Goal: Transaction & Acquisition: Purchase product/service

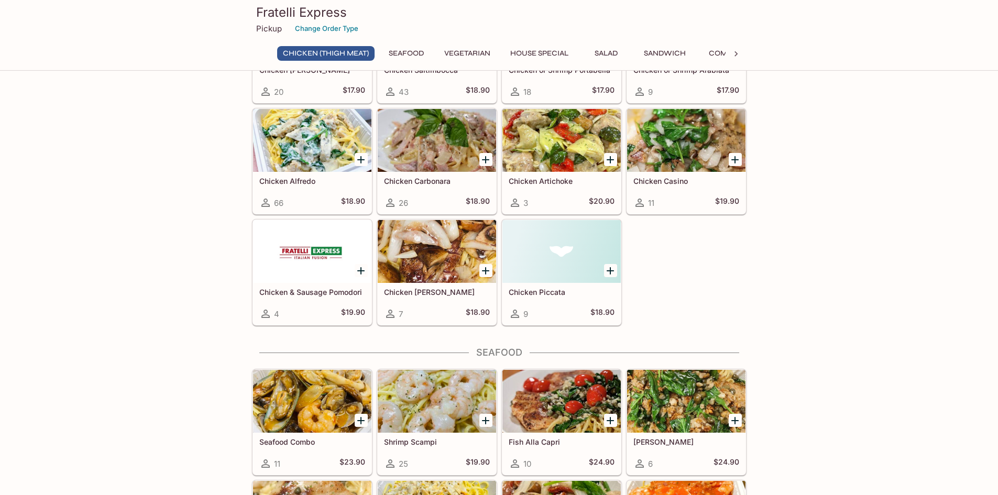
scroll to position [314, 0]
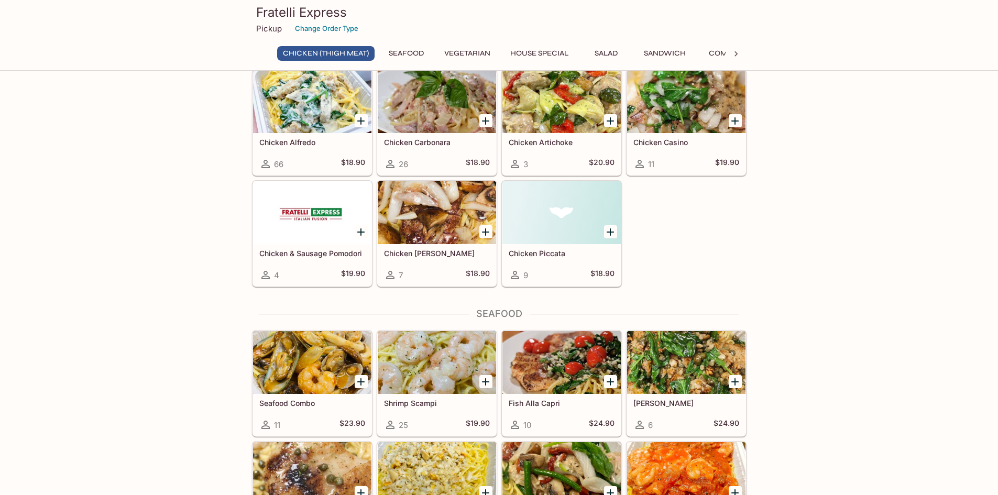
click at [483, 232] on icon "Add Chicken Bruno" at bounding box center [485, 231] width 7 height 7
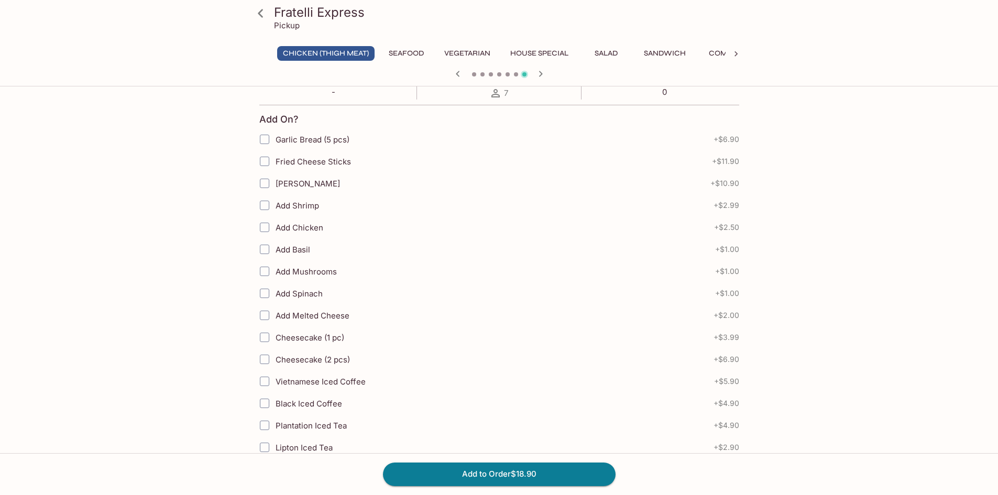
scroll to position [419, 0]
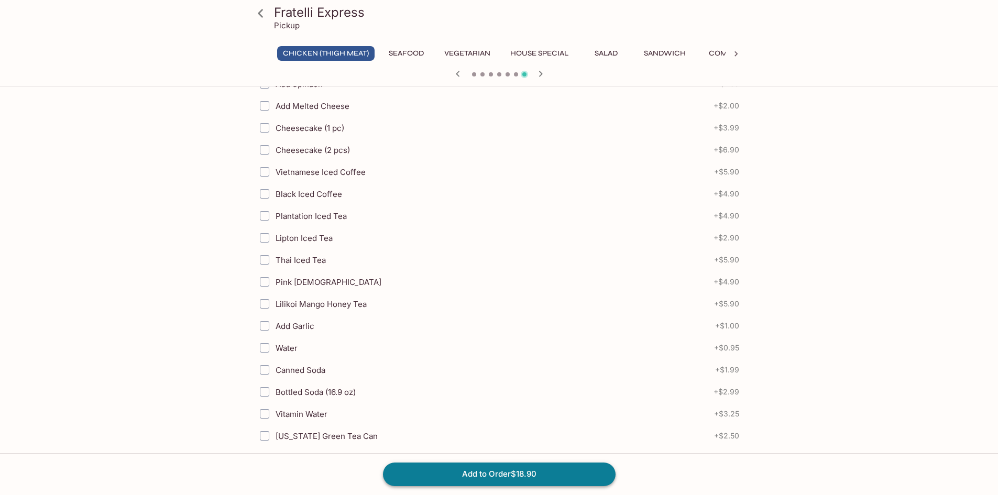
click at [491, 475] on button "Add to Order $18.90" at bounding box center [499, 474] width 233 height 23
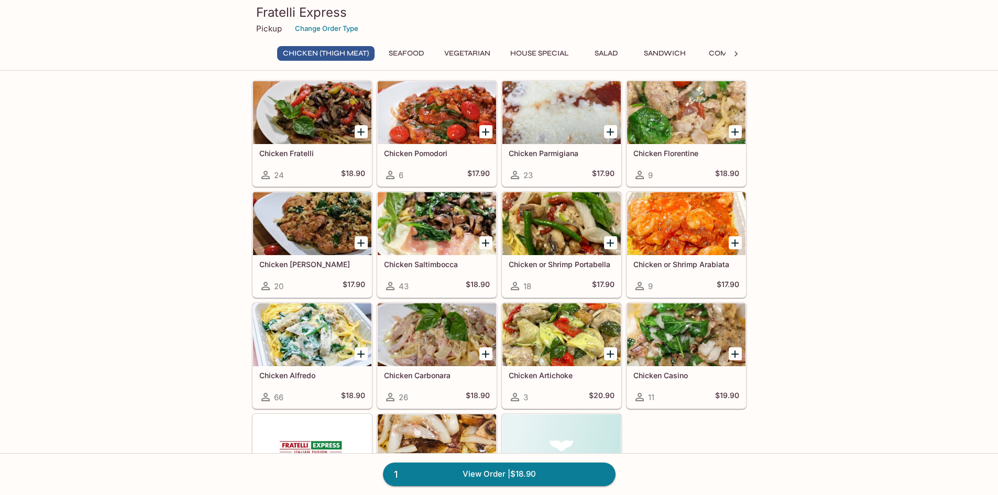
scroll to position [157, 0]
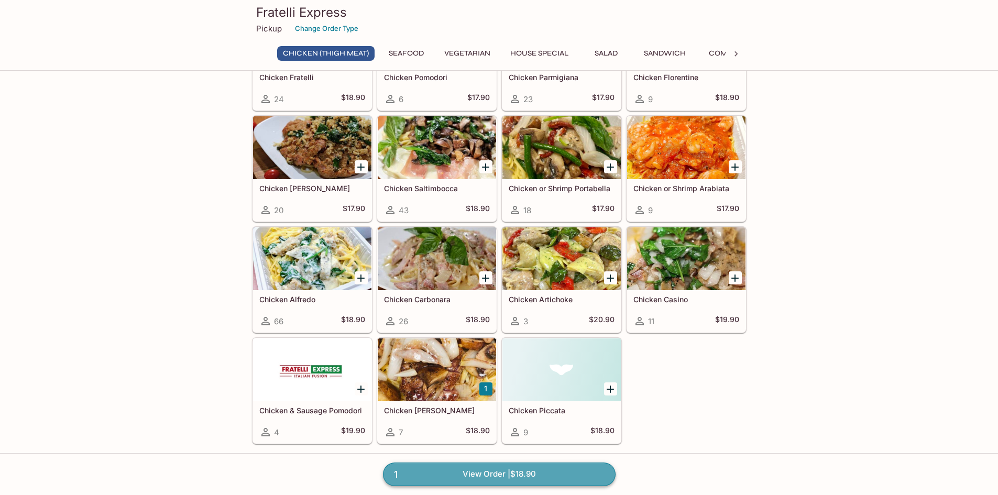
click at [490, 474] on link "1 View Order | $18.90" at bounding box center [499, 474] width 233 height 23
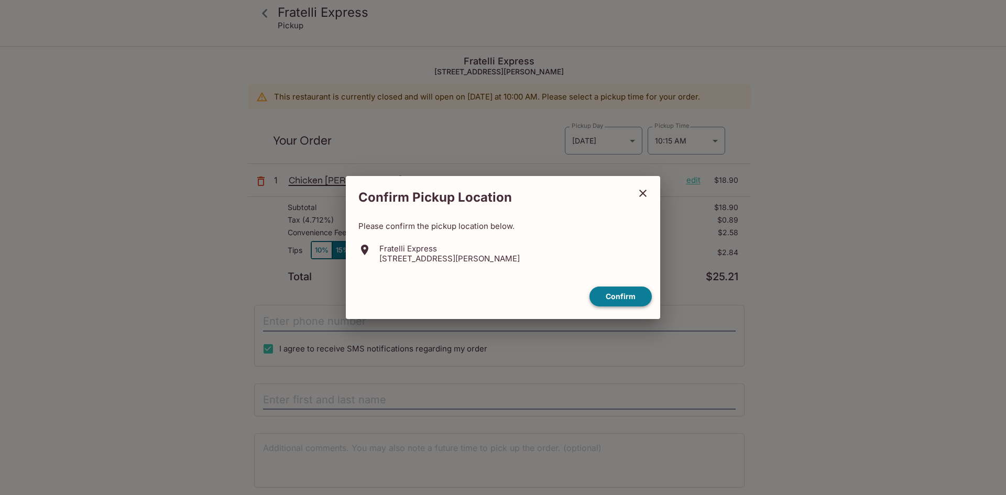
click at [627, 293] on button "Confirm" at bounding box center [620, 297] width 62 height 20
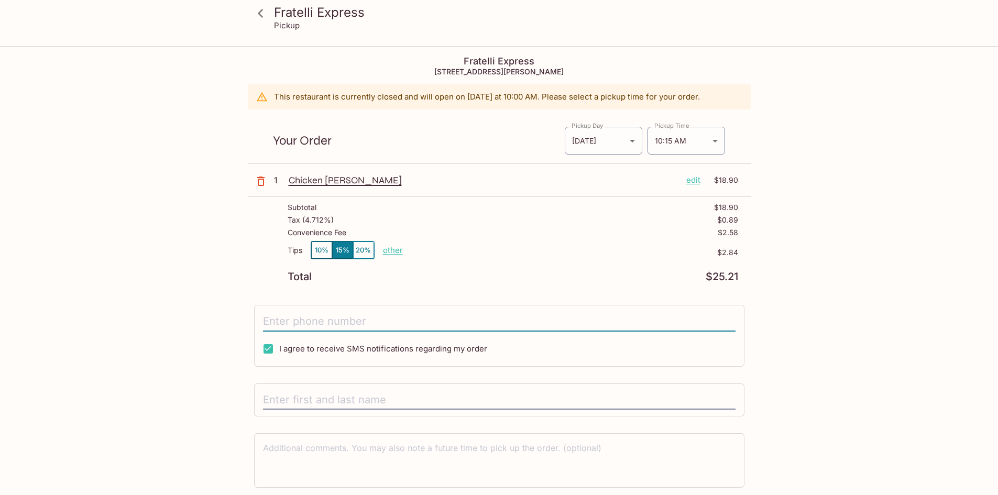
click at [326, 325] on input "tel" at bounding box center [499, 322] width 473 height 20
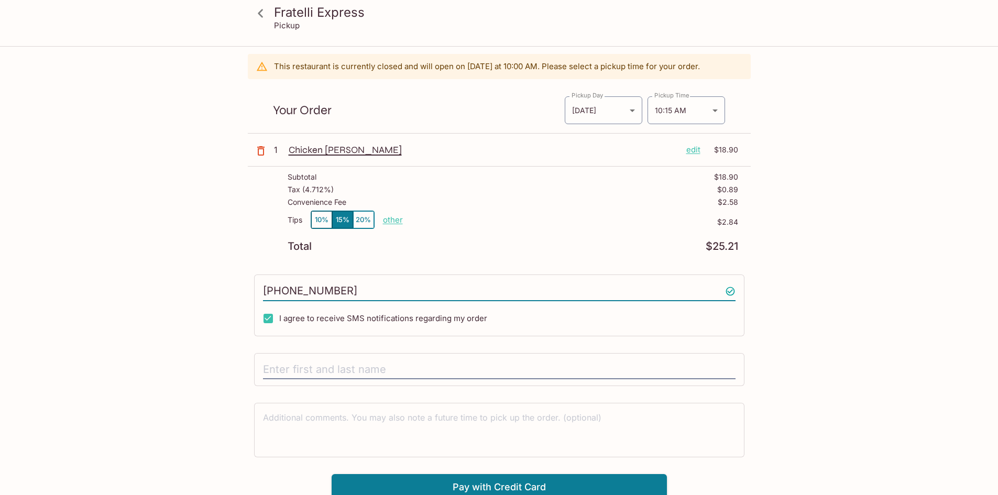
scroll to position [47, 0]
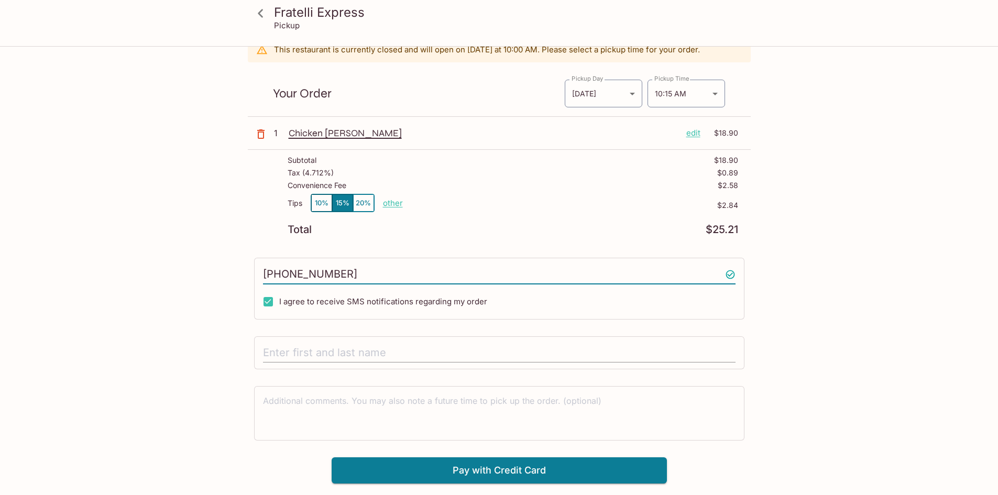
type input "[PHONE_NUMBER]"
click at [303, 356] on input "text" at bounding box center [499, 353] width 473 height 20
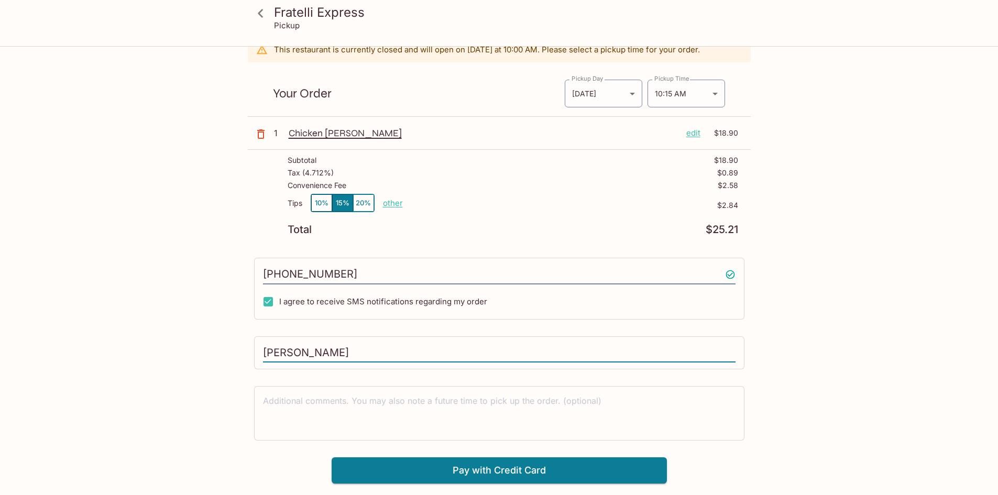
click at [283, 355] on input "[PERSON_NAME]" at bounding box center [499, 353] width 473 height 20
type input "[PERSON_NAME]"
drag, startPoint x: 280, startPoint y: 354, endPoint x: 191, endPoint y: 387, distance: 95.3
click at [191, 387] on div "Fratelli Express Pickup Fratelli Express [STREET_ADDRESS][PERSON_NAME] This res…" at bounding box center [499, 242] width 671 height 484
click at [499, 466] on button "Pay with Credit Card" at bounding box center [499, 470] width 335 height 26
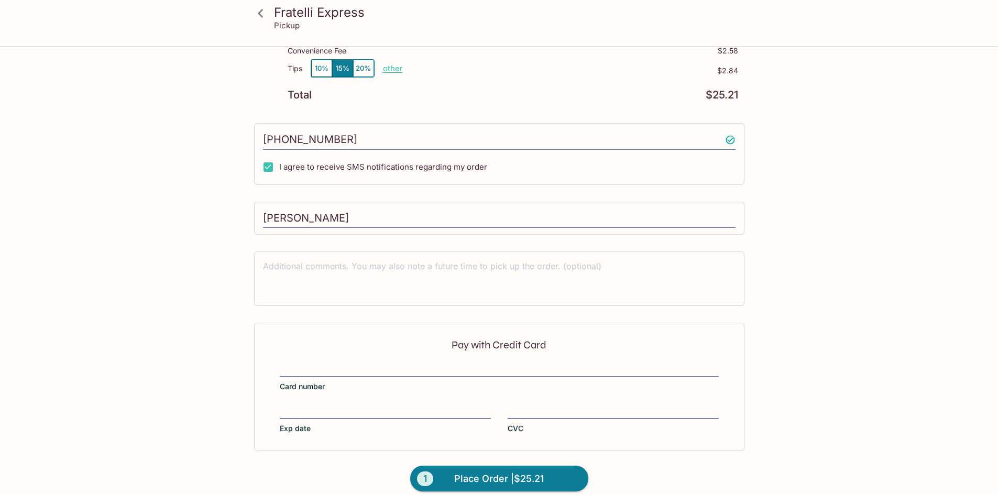
scroll to position [193, 0]
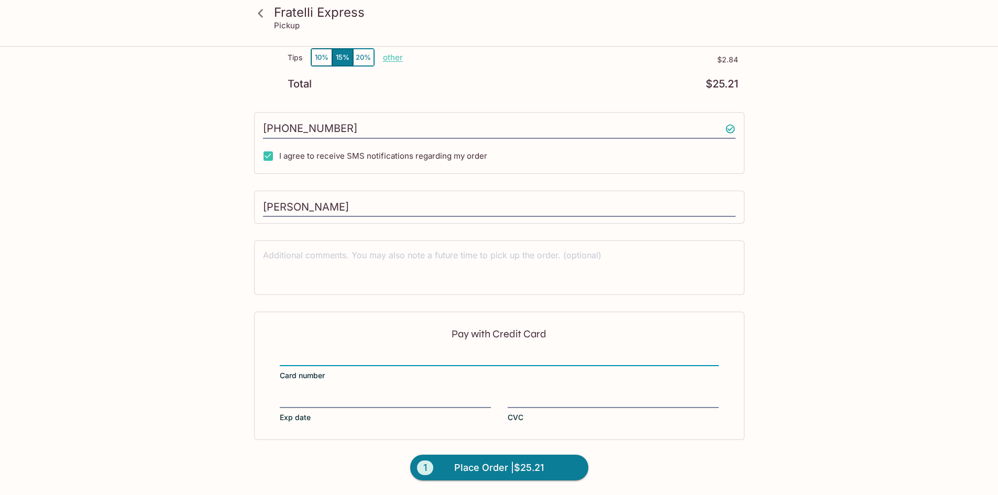
click at [300, 388] on div "Pay with Credit Card Card number Exp date CVC" at bounding box center [499, 376] width 490 height 128
click at [495, 463] on span "Place Order | $25.21" at bounding box center [499, 468] width 90 height 17
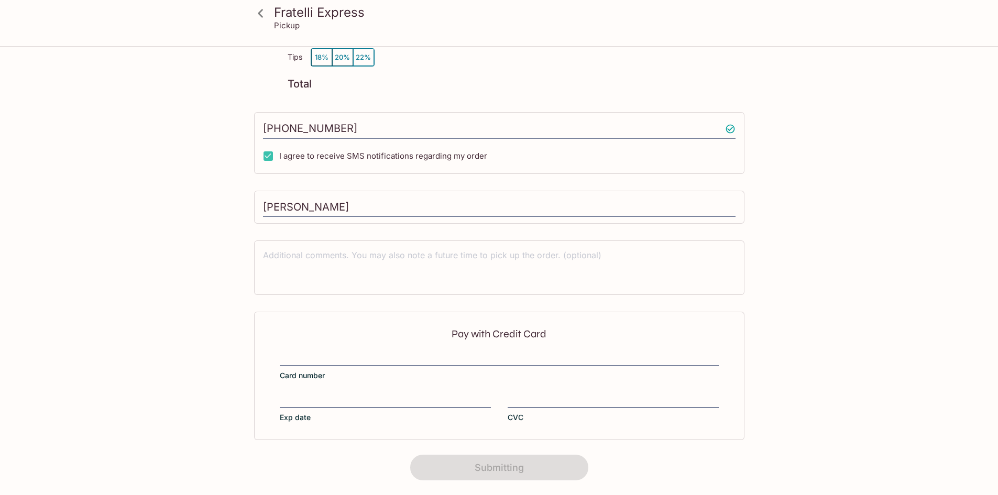
scroll to position [114, 0]
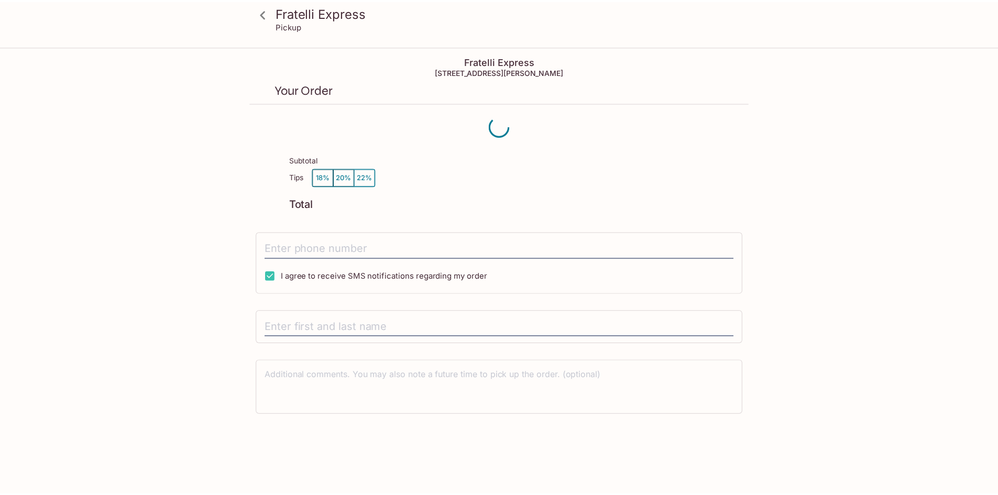
scroll to position [47, 0]
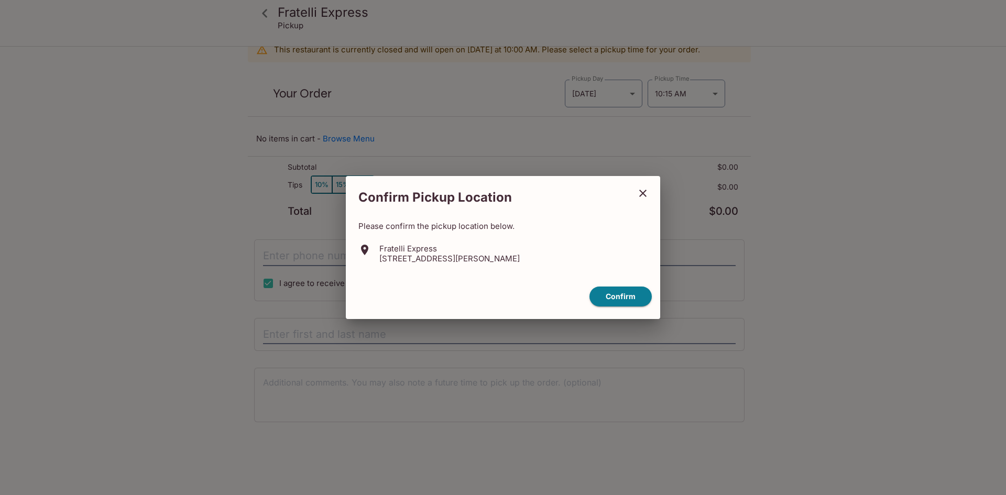
click at [641, 191] on icon "close" at bounding box center [642, 193] width 7 height 7
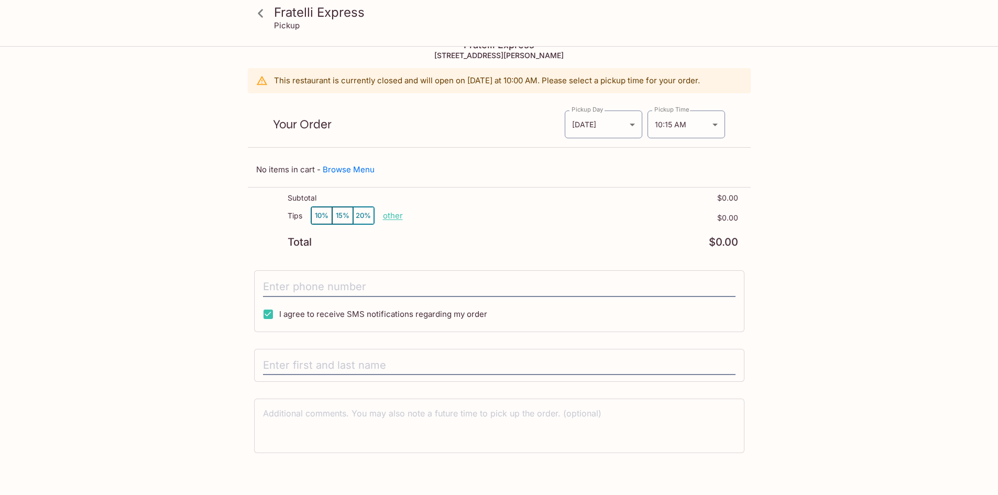
scroll to position [0, 0]
